Goal: Transaction & Acquisition: Purchase product/service

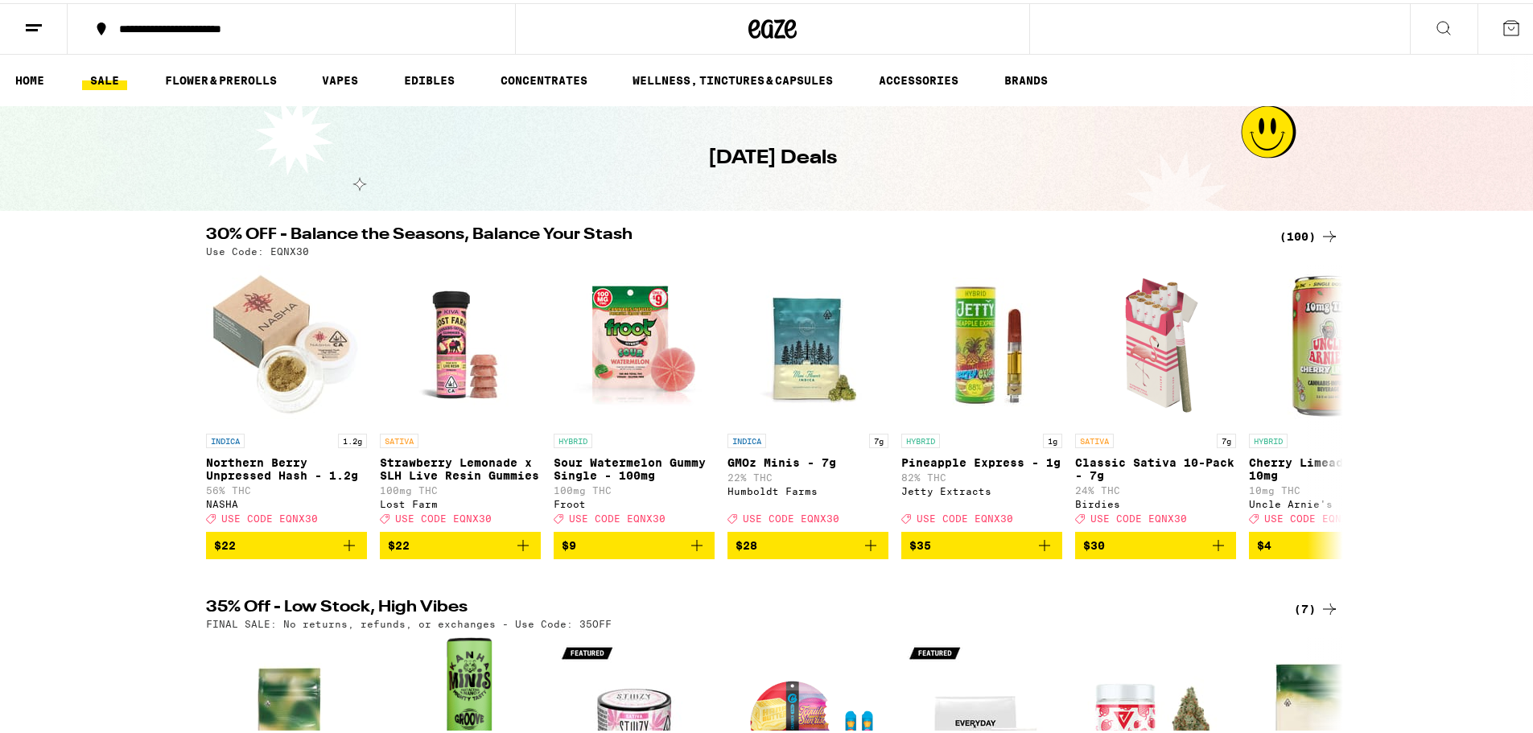
click at [1429, 34] on button at bounding box center [1444, 26] width 68 height 51
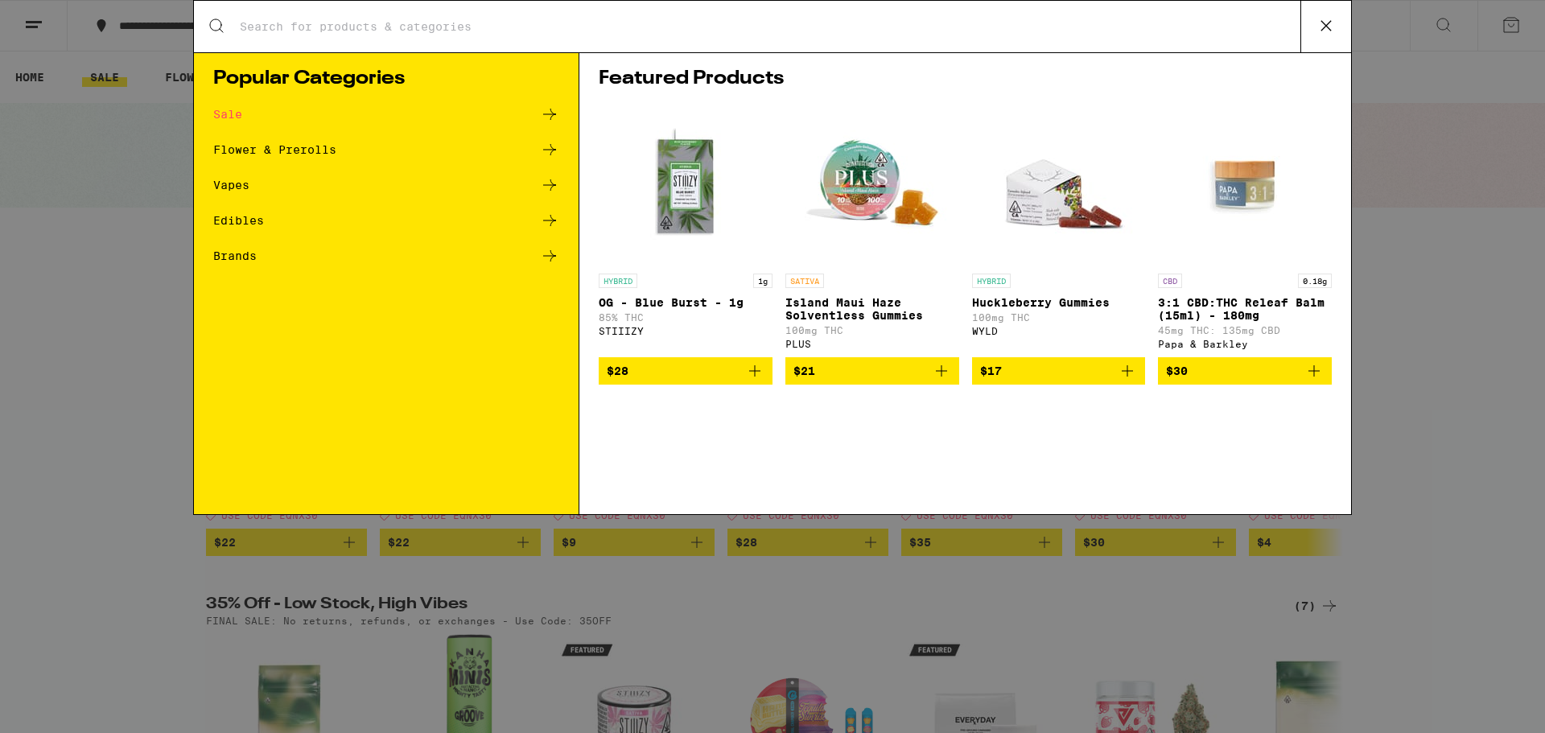
click at [852, 155] on img "Open page for Island Maui Haze Solventless Gummies from PLUS" at bounding box center [872, 185] width 161 height 161
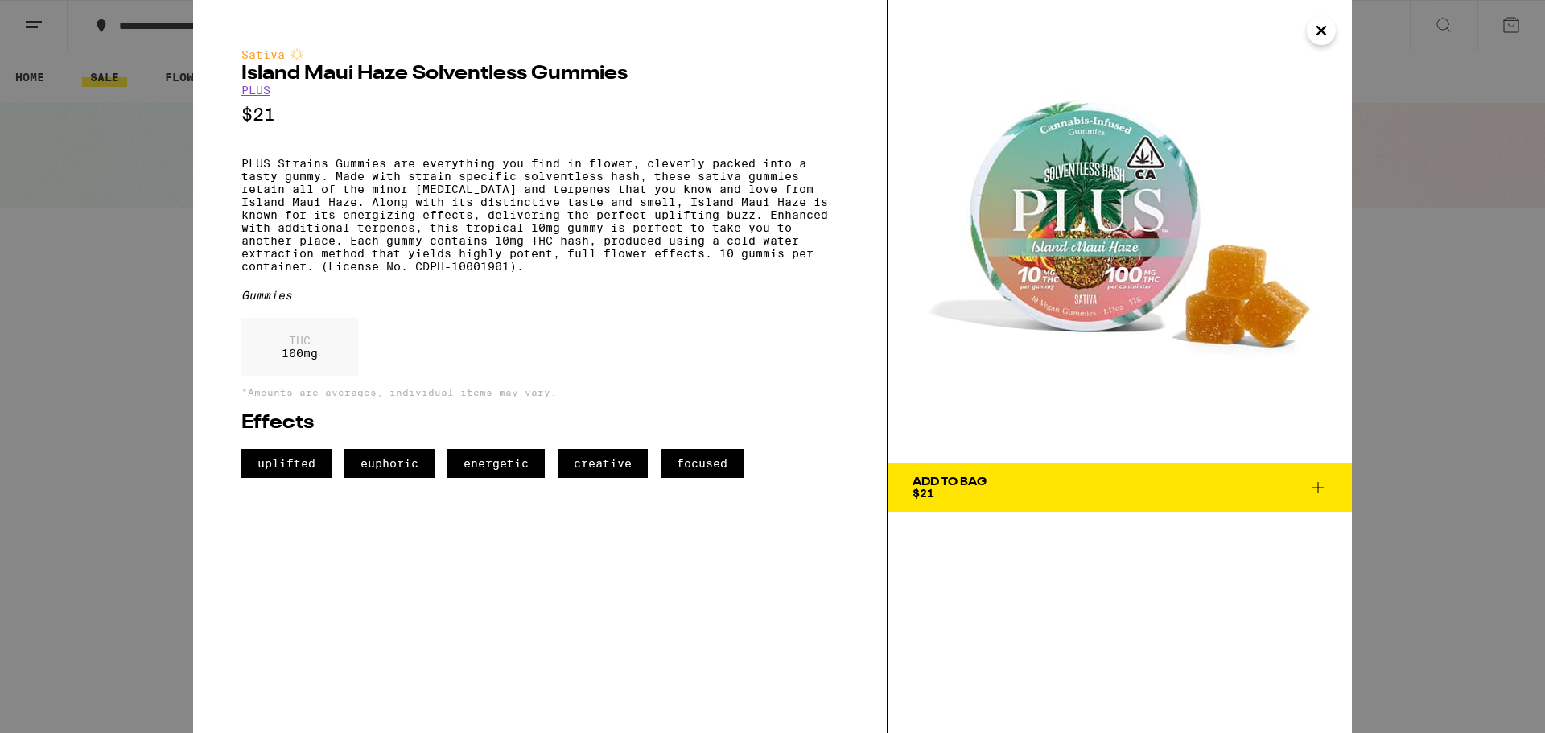
click at [1313, 39] on icon "Close" at bounding box center [1321, 31] width 19 height 24
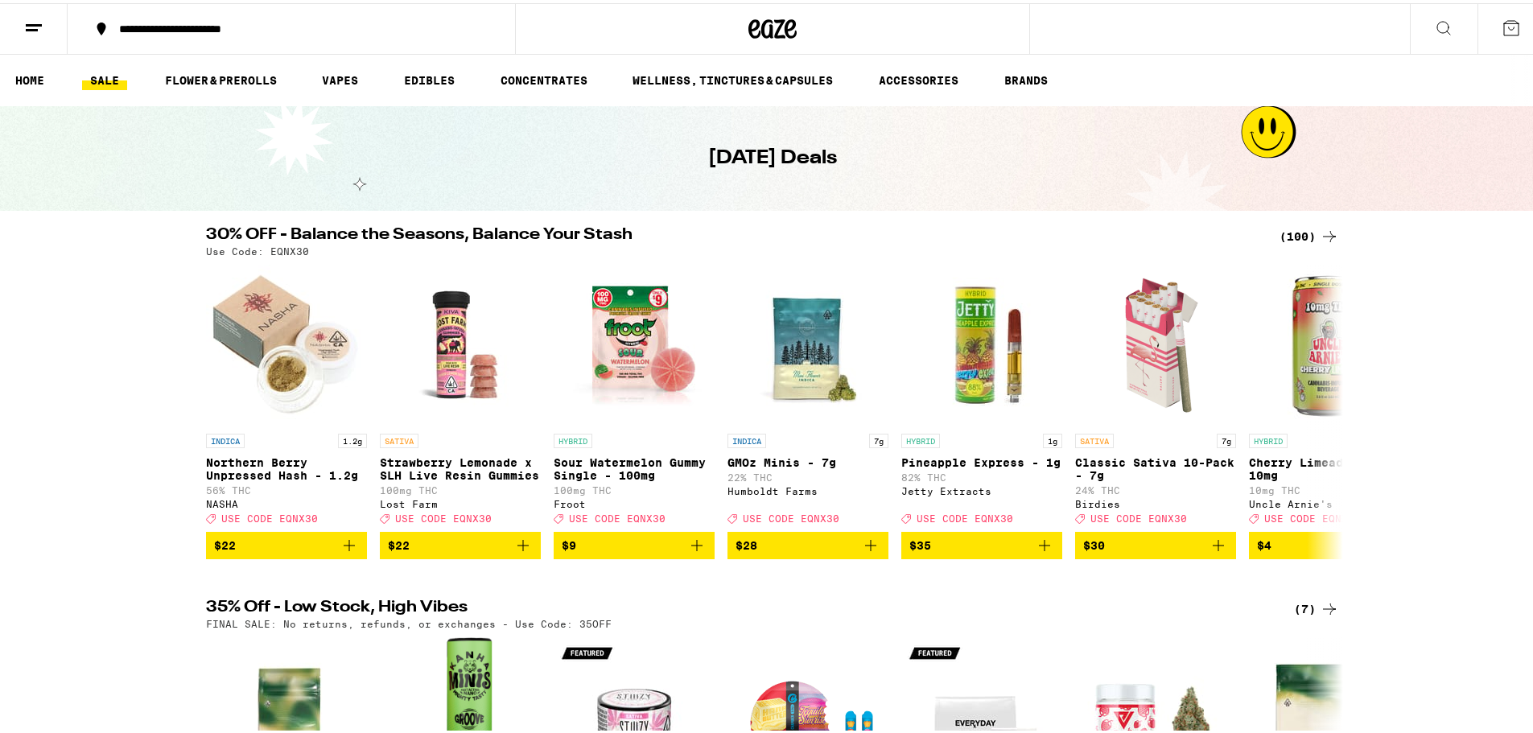
click at [1434, 27] on icon at bounding box center [1443, 24] width 19 height 19
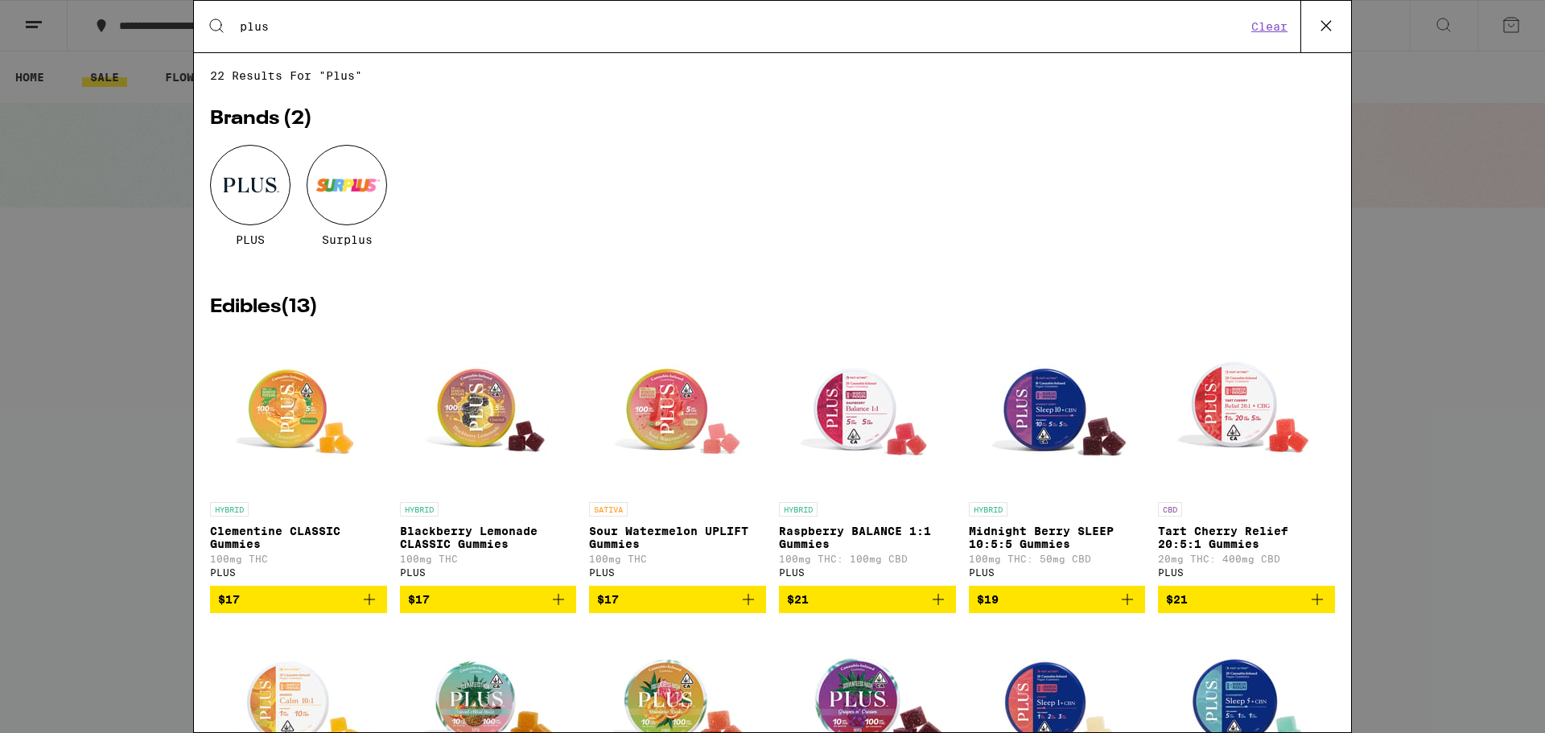
type input "plus"
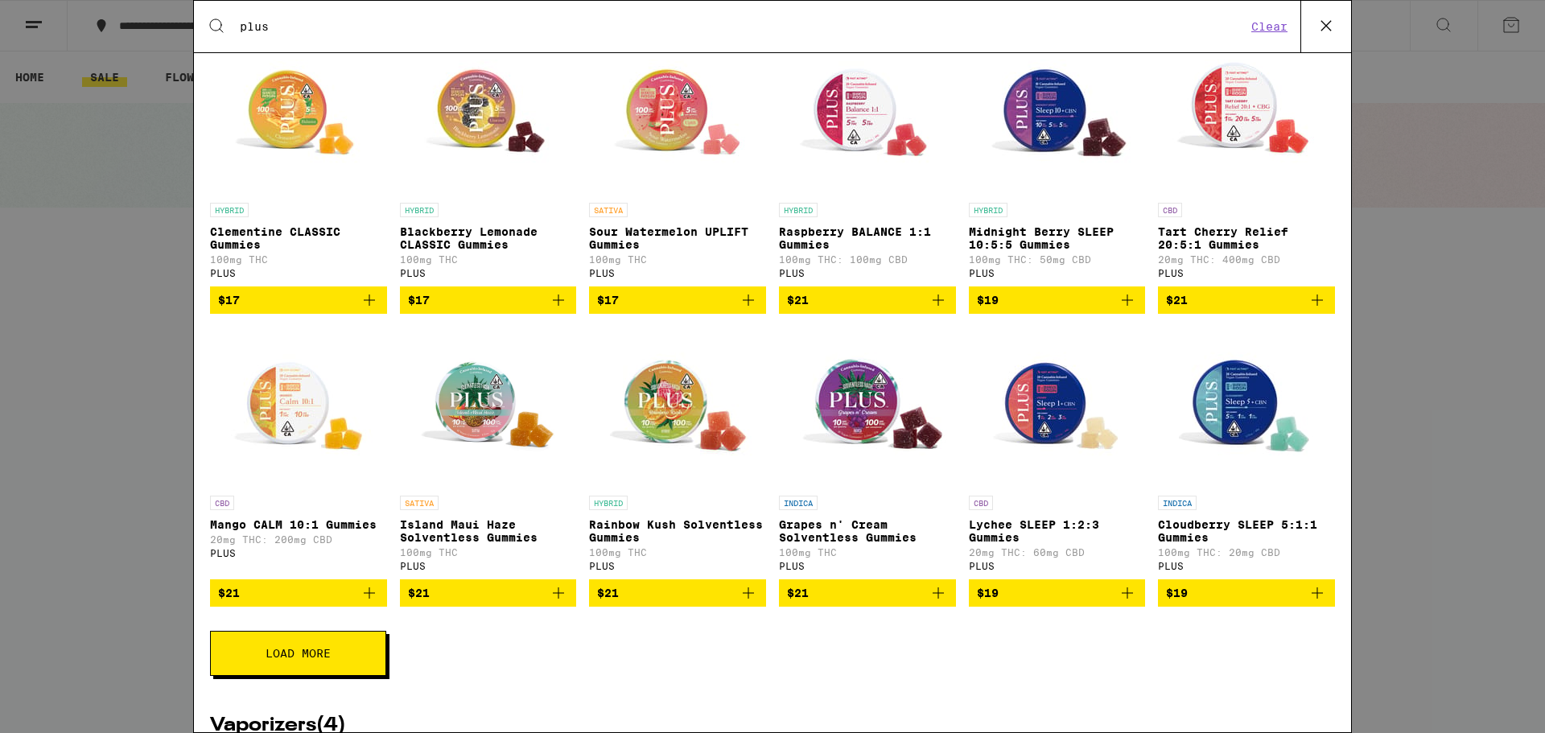
scroll to position [322, 0]
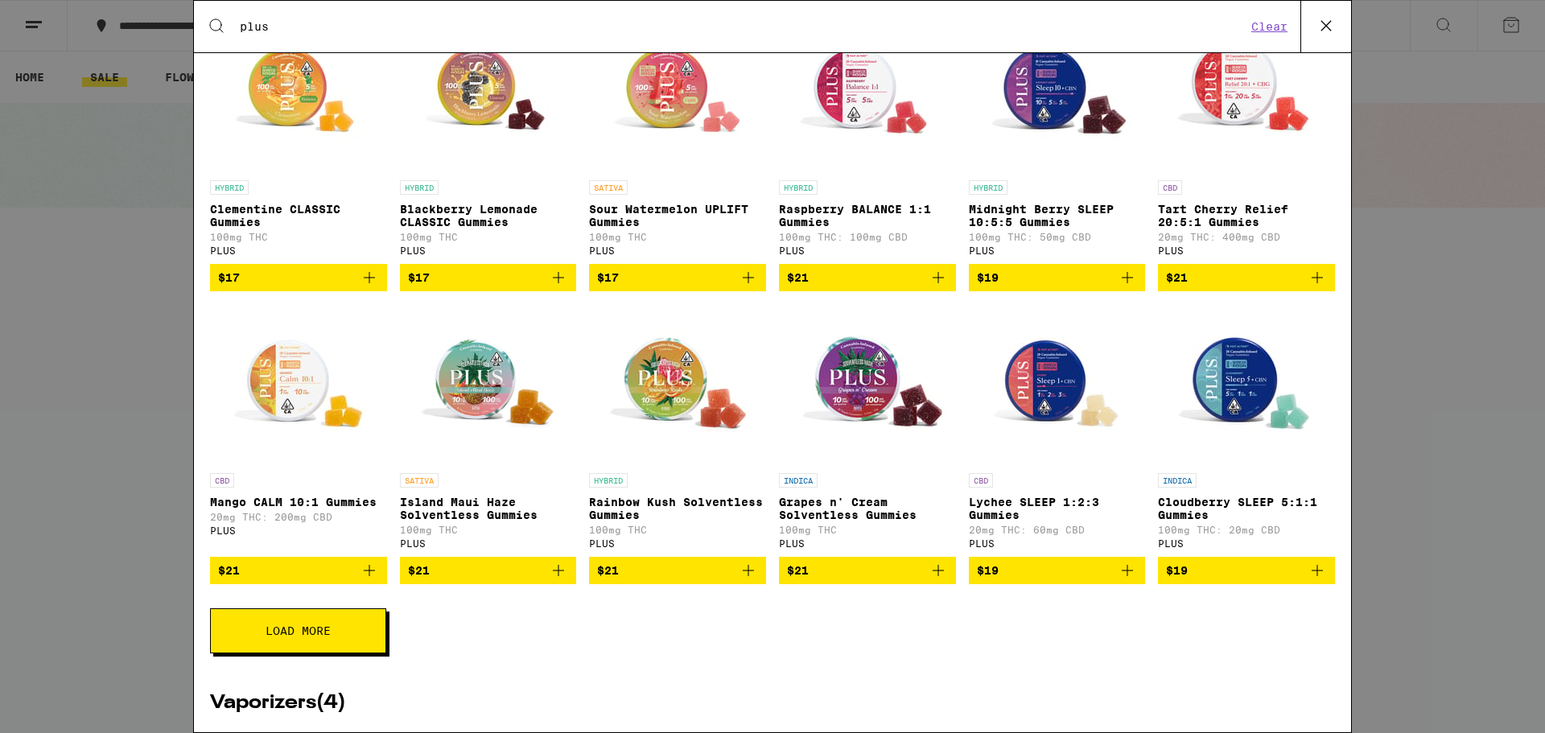
click at [308, 654] on button "Load More" at bounding box center [298, 630] width 176 height 45
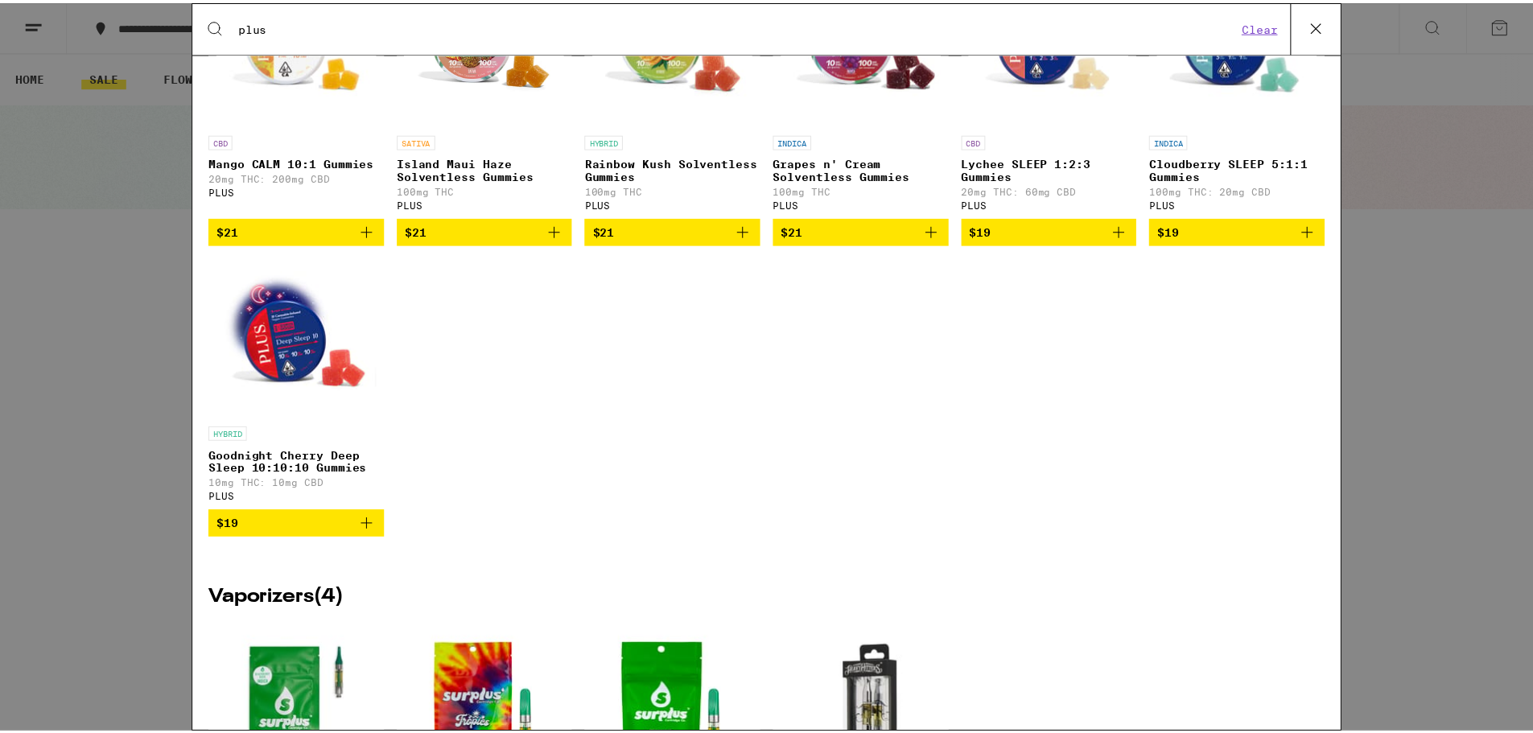
scroll to position [724, 0]
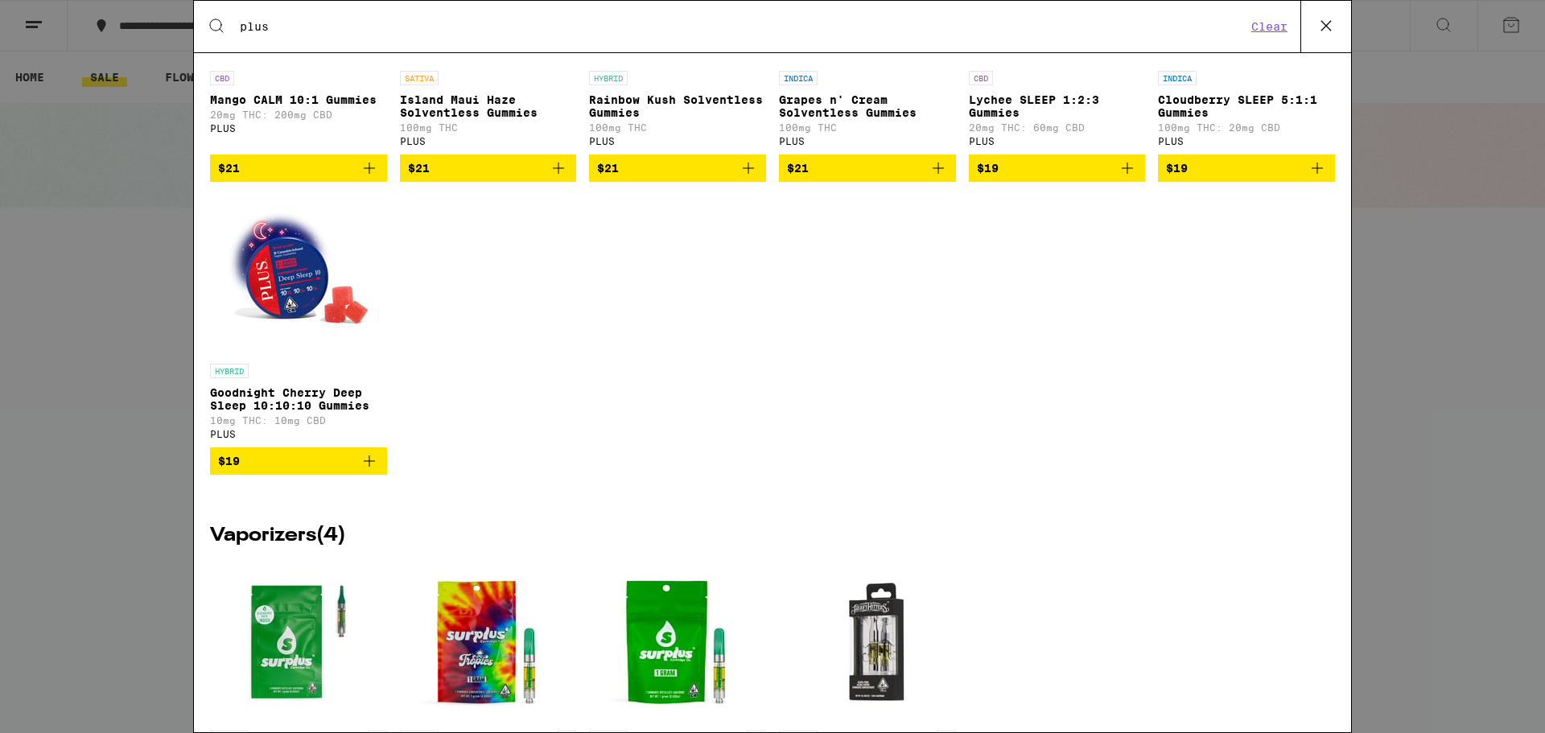
click at [1327, 21] on icon at bounding box center [1326, 26] width 24 height 24
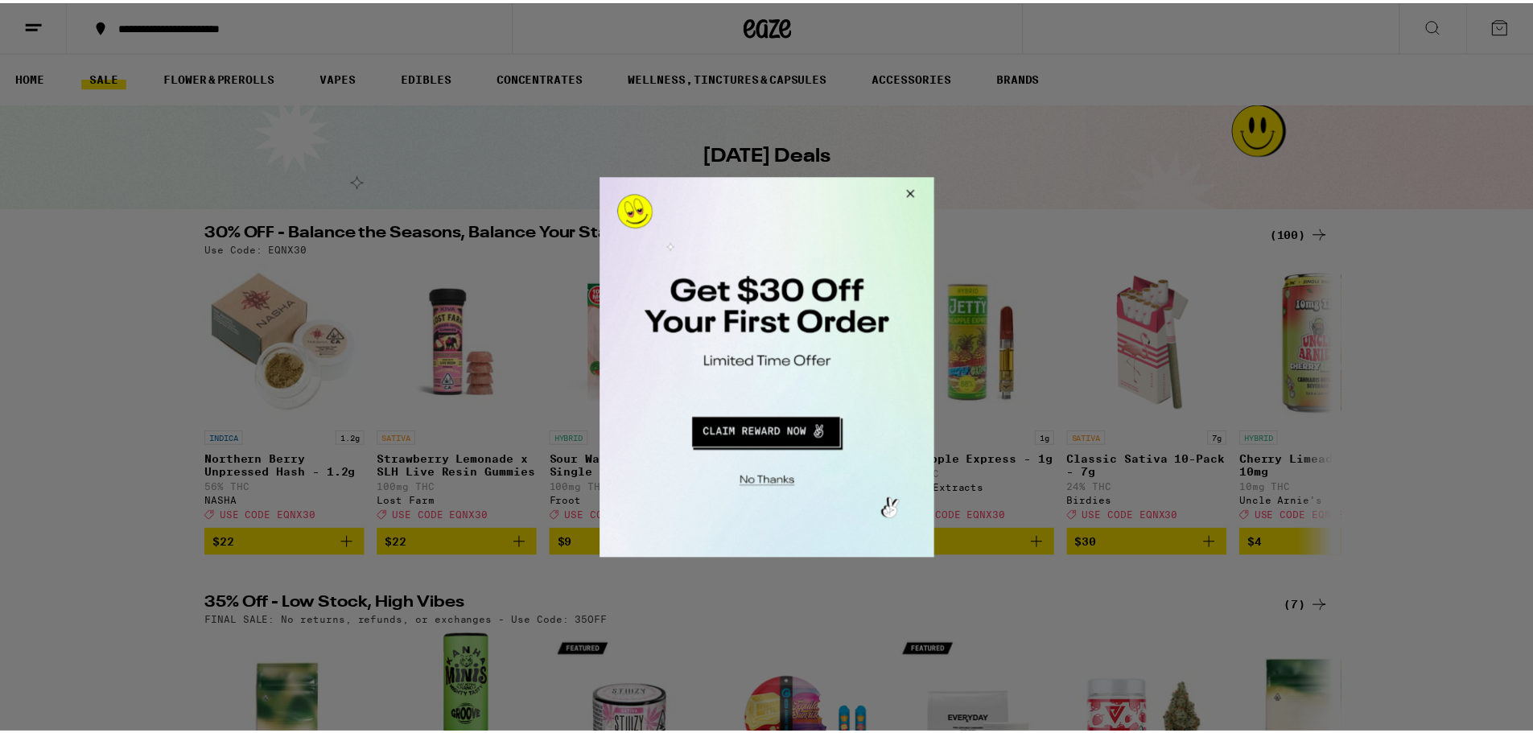
click at [920, 196] on button "Close Modal" at bounding box center [909, 195] width 43 height 39
